Goal: Navigation & Orientation: Understand site structure

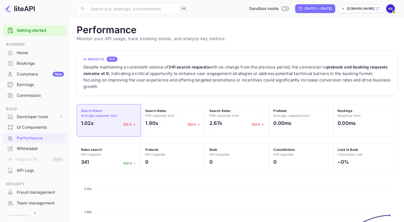
scroll to position [135, 317]
click at [178, 120] on div "1.90s 100%" at bounding box center [173, 125] width 56 height 10
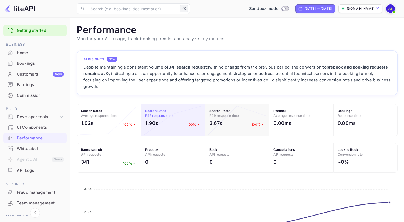
click at [240, 120] on div "2.67s 100%" at bounding box center [238, 125] width 56 height 10
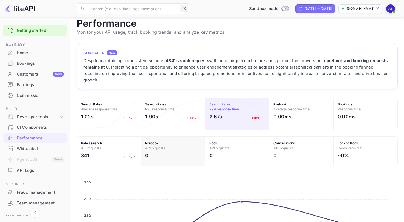
scroll to position [6, 0]
click at [115, 142] on h4 "Rates search API requests" at bounding box center [109, 147] width 56 height 10
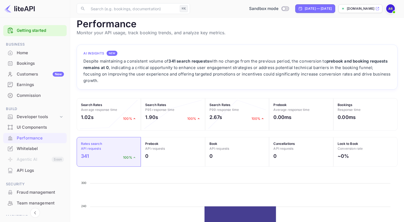
click at [33, 132] on div "UI Components" at bounding box center [34, 127] width 63 height 11
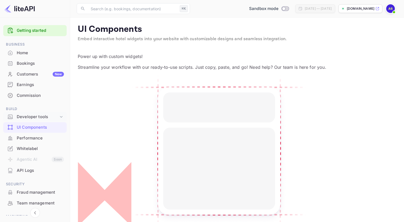
click at [48, 117] on div "Developer tools" at bounding box center [38, 117] width 42 height 6
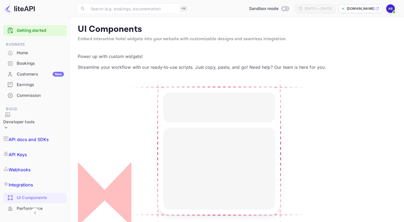
click at [43, 136] on p "API docs and SDKs" at bounding box center [29, 139] width 40 height 6
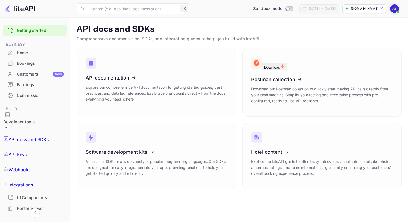
click at [42, 147] on link "API Keys" at bounding box center [34, 154] width 63 height 15
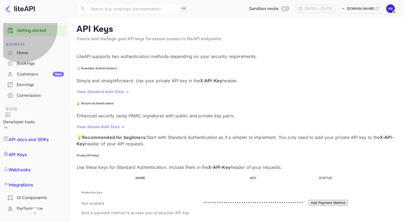
click at [29, 167] on p "Webhooks" at bounding box center [20, 170] width 22 height 6
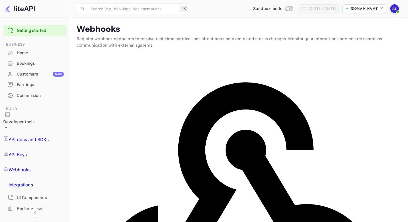
click at [25, 167] on p "Webhooks" at bounding box center [20, 170] width 22 height 6
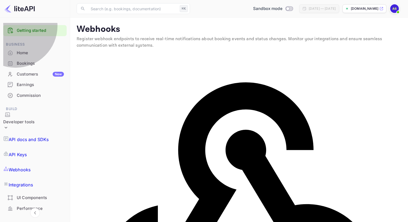
click at [22, 182] on p "Integrations" at bounding box center [21, 185] width 24 height 6
